Goal: Task Accomplishment & Management: Use online tool/utility

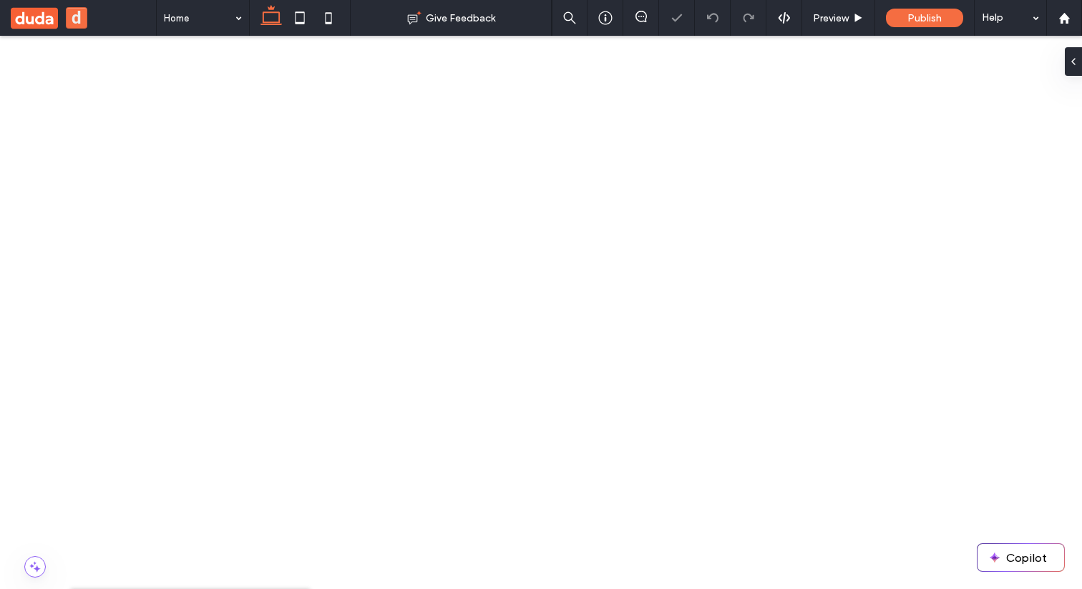
type input "*******"
type input "***"
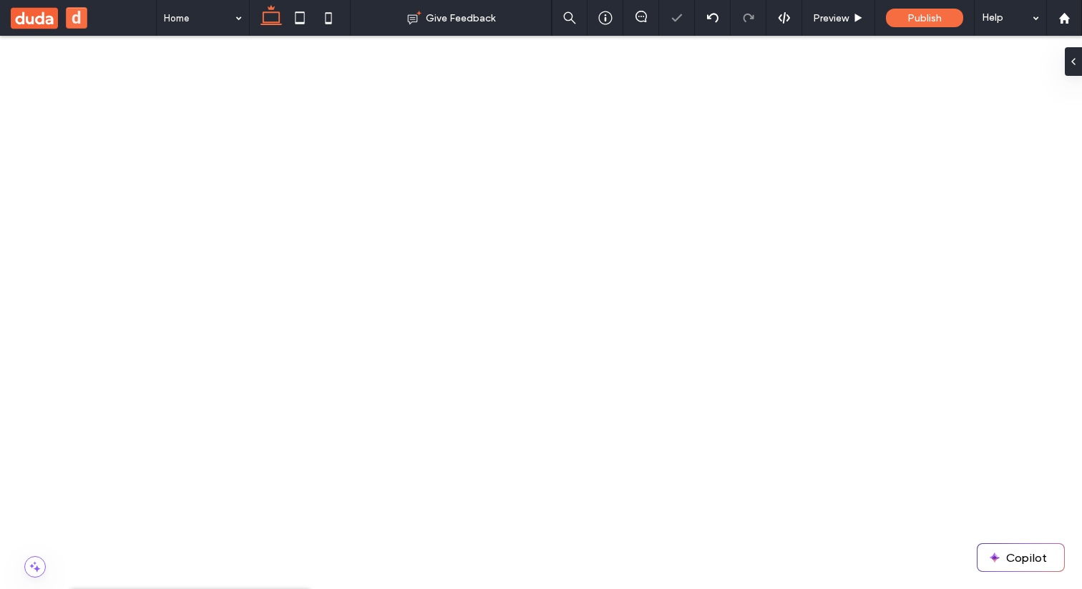
type input "****"
